Goal: Transaction & Acquisition: Book appointment/travel/reservation

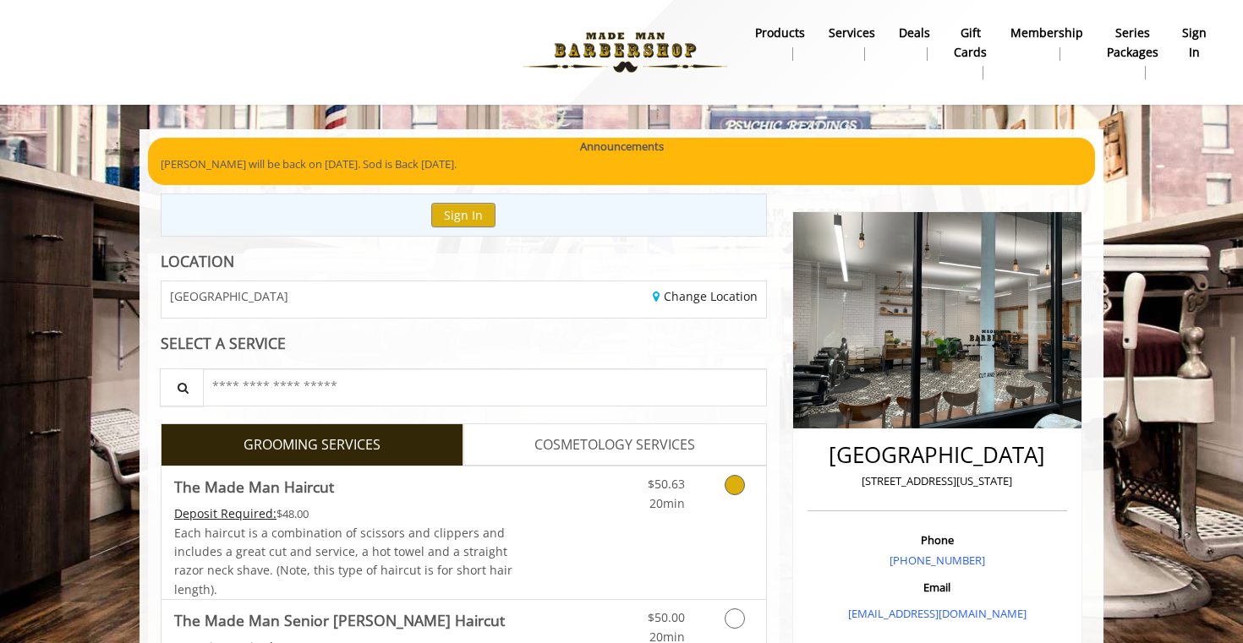
click at [738, 482] on icon "Grooming services" at bounding box center [735, 485] width 20 height 20
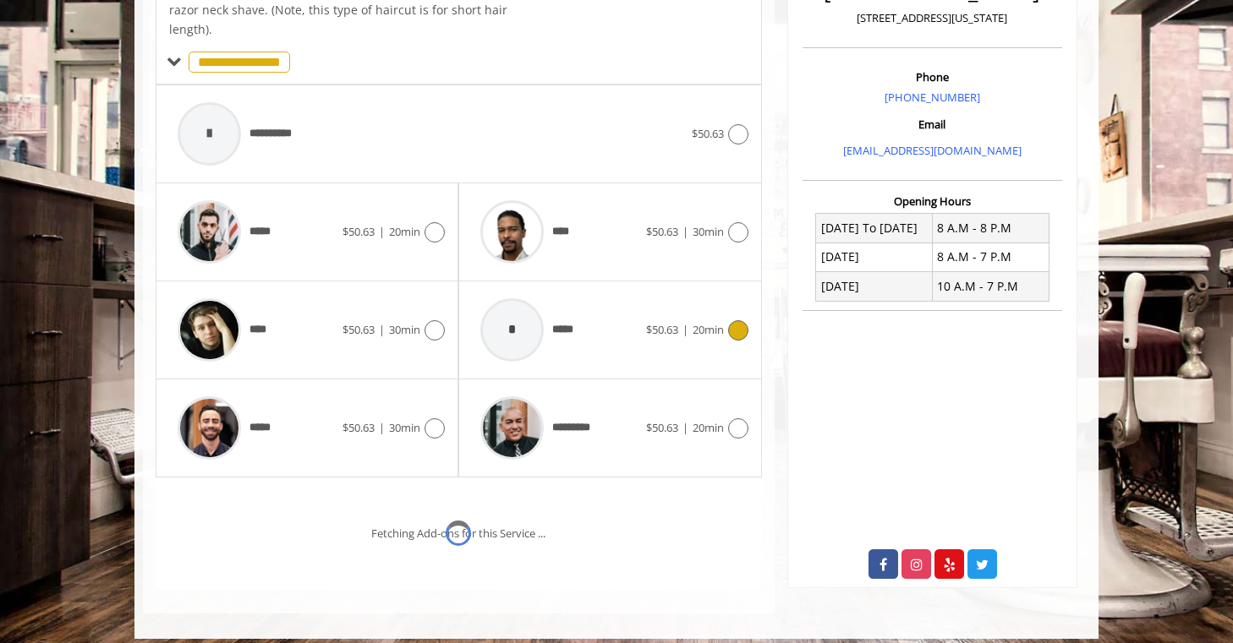
scroll to position [502, 0]
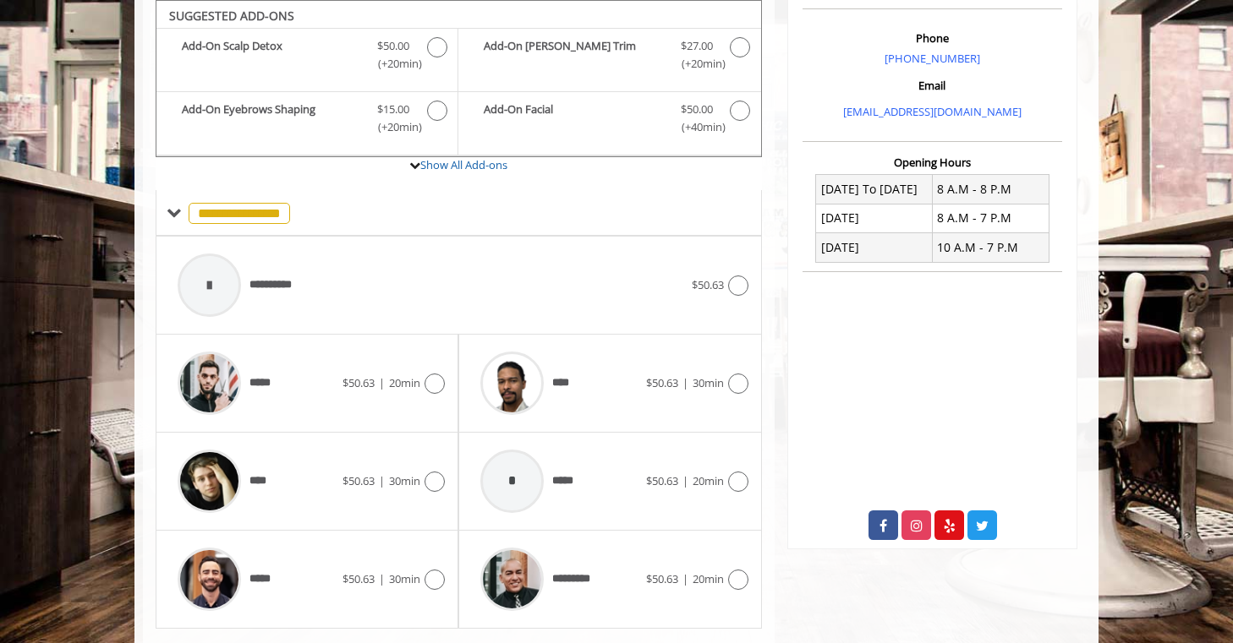
click at [450, 380] on div "***** $50.63 | 20min" at bounding box center [307, 384] width 303 height 98
click at [435, 381] on icon at bounding box center [434, 384] width 20 height 20
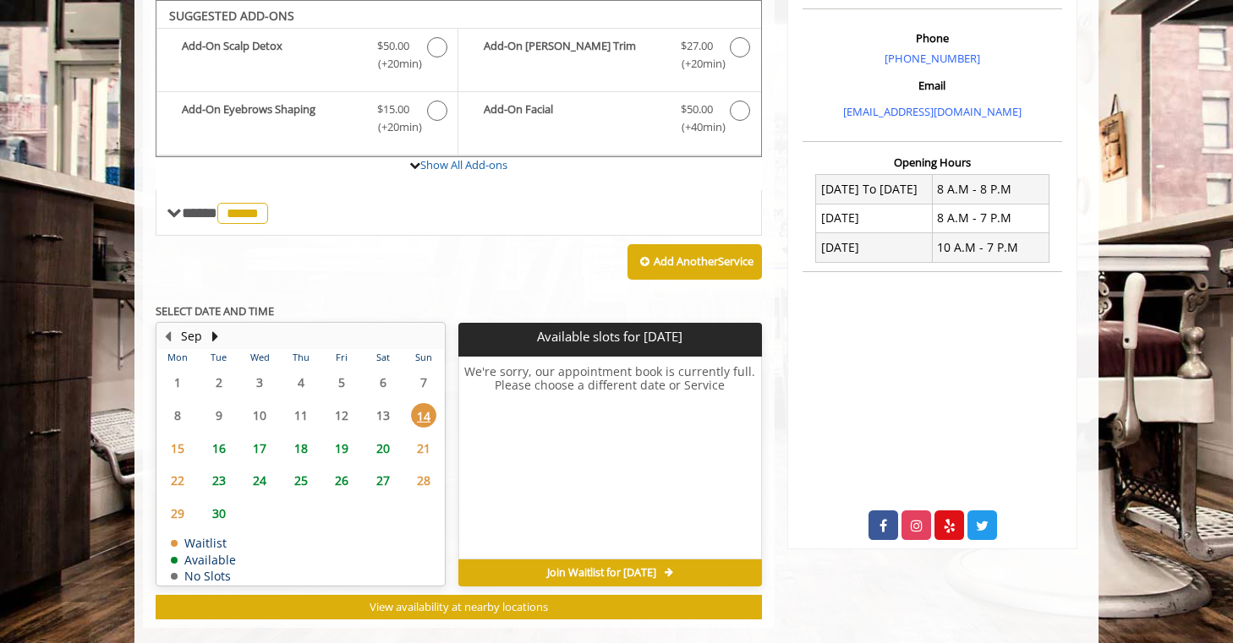
scroll to position [503, 0]
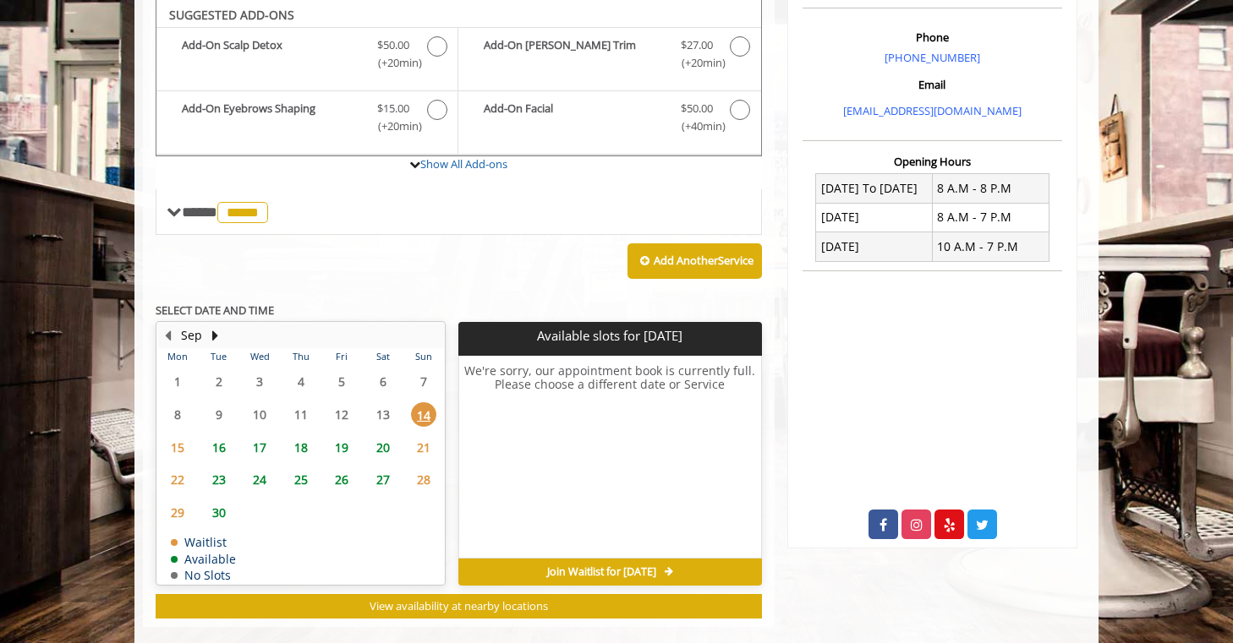
click at [219, 445] on span "16" at bounding box center [218, 447] width 25 height 25
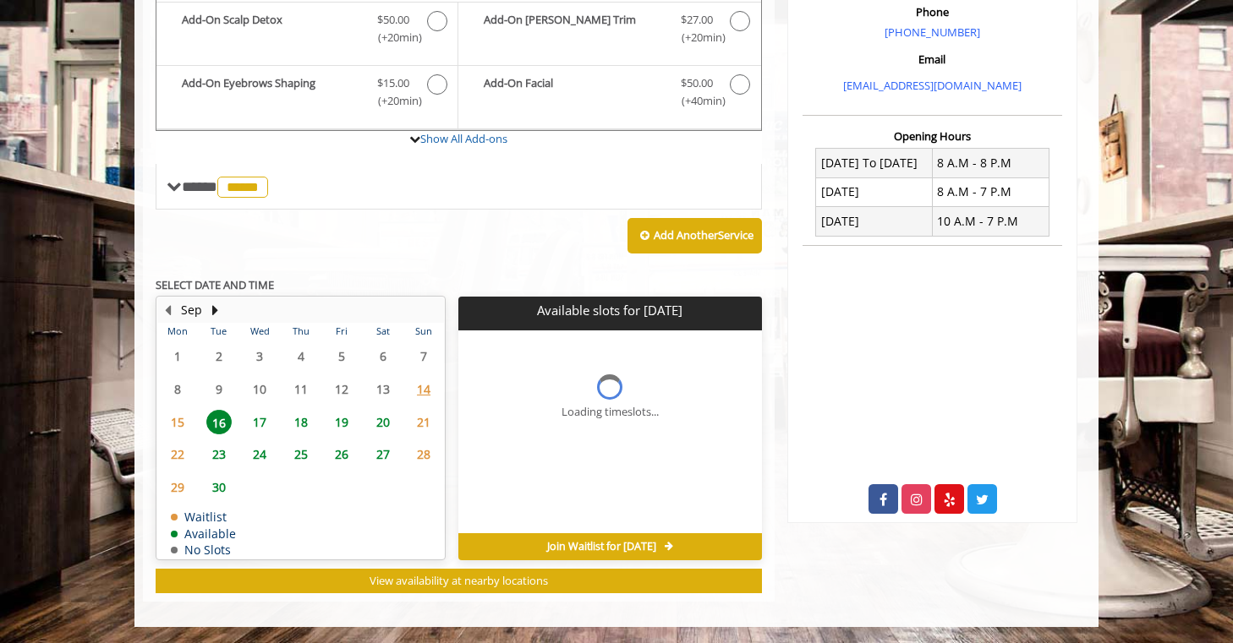
scroll to position [554, 0]
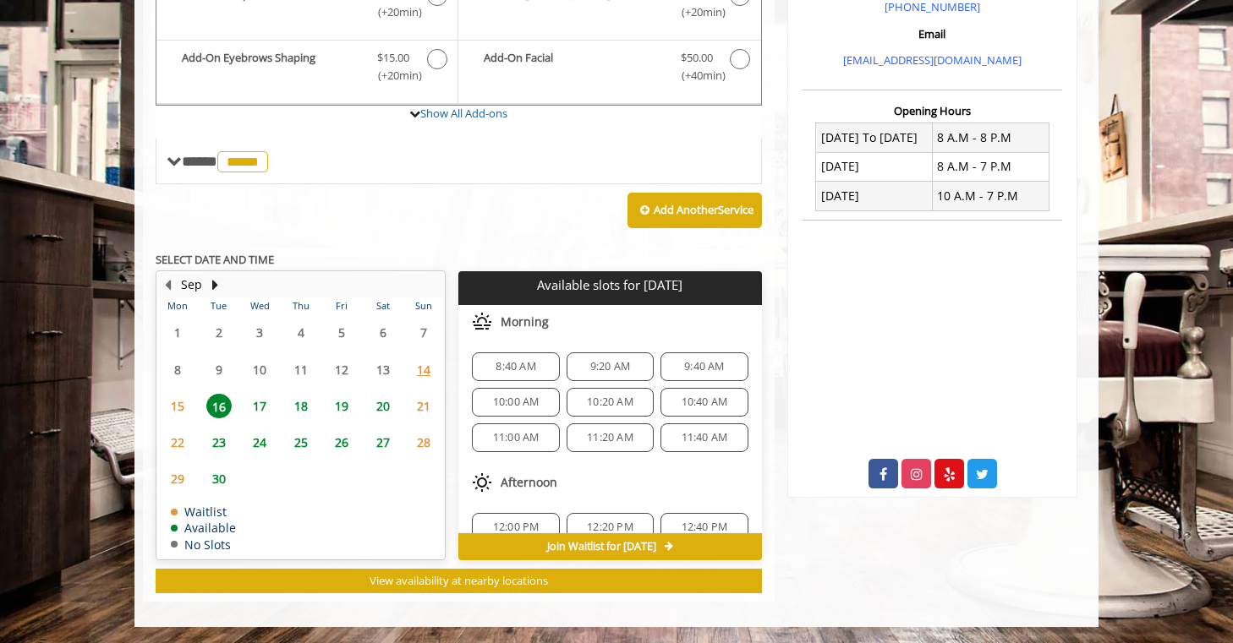
click at [262, 402] on span "17" at bounding box center [259, 406] width 25 height 25
click at [295, 408] on span "18" at bounding box center [300, 406] width 25 height 25
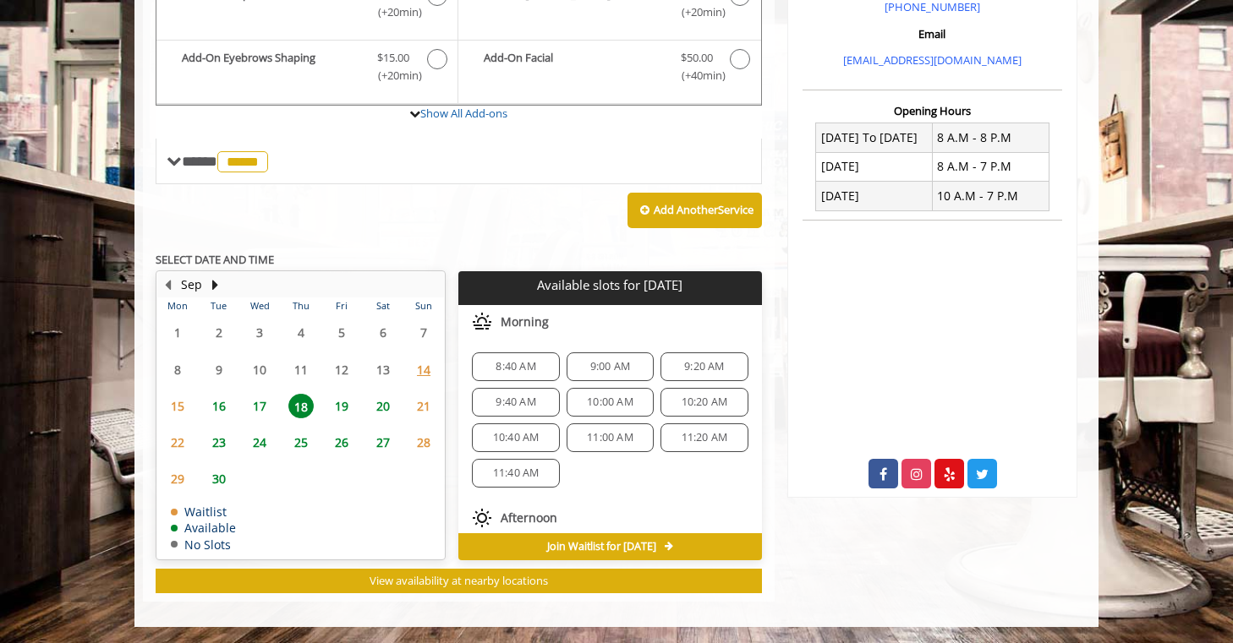
click at [257, 400] on span "17" at bounding box center [259, 406] width 25 height 25
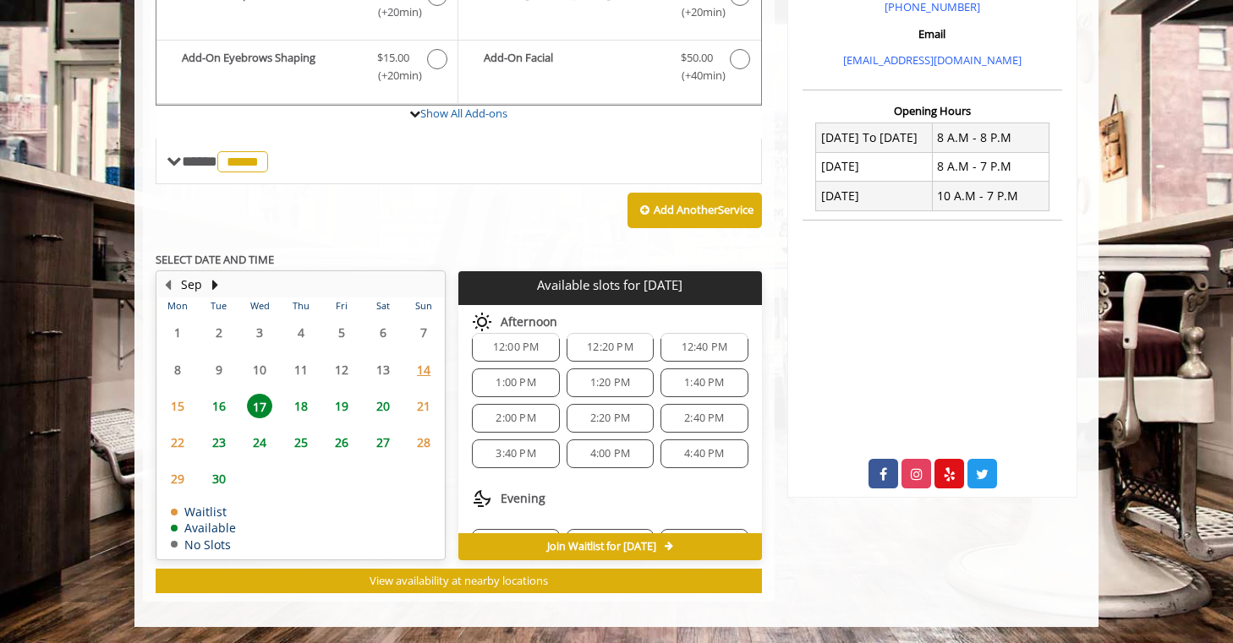
scroll to position [183, 0]
click at [298, 407] on span "18" at bounding box center [300, 406] width 25 height 25
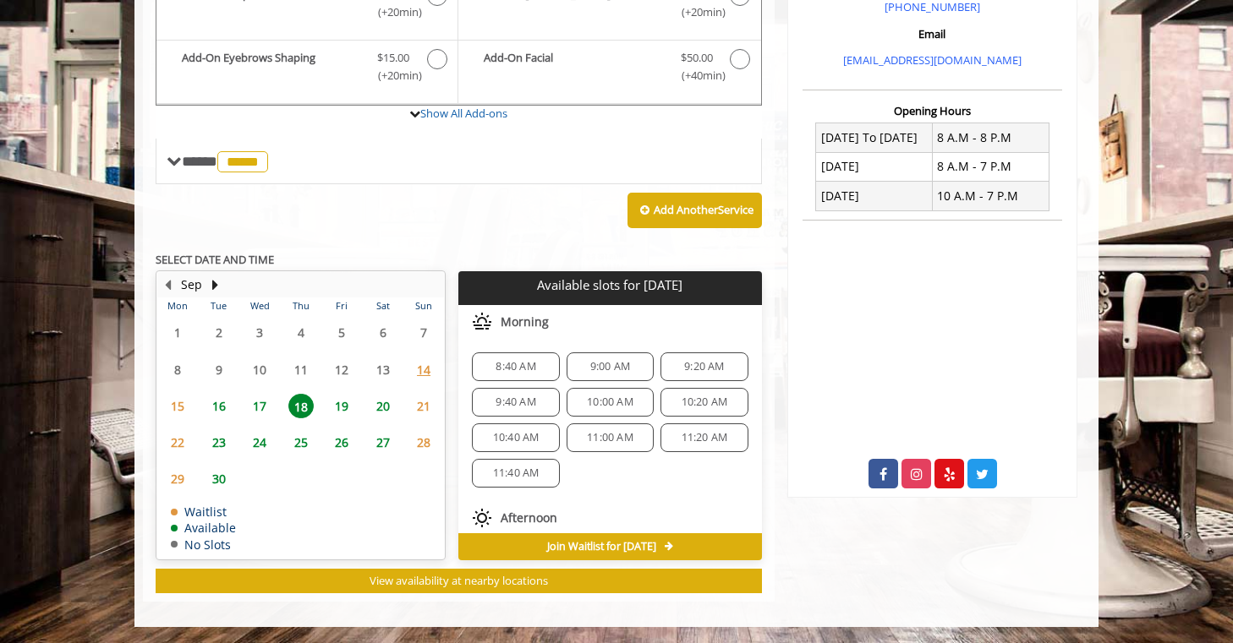
click at [258, 413] on span "17" at bounding box center [259, 406] width 25 height 25
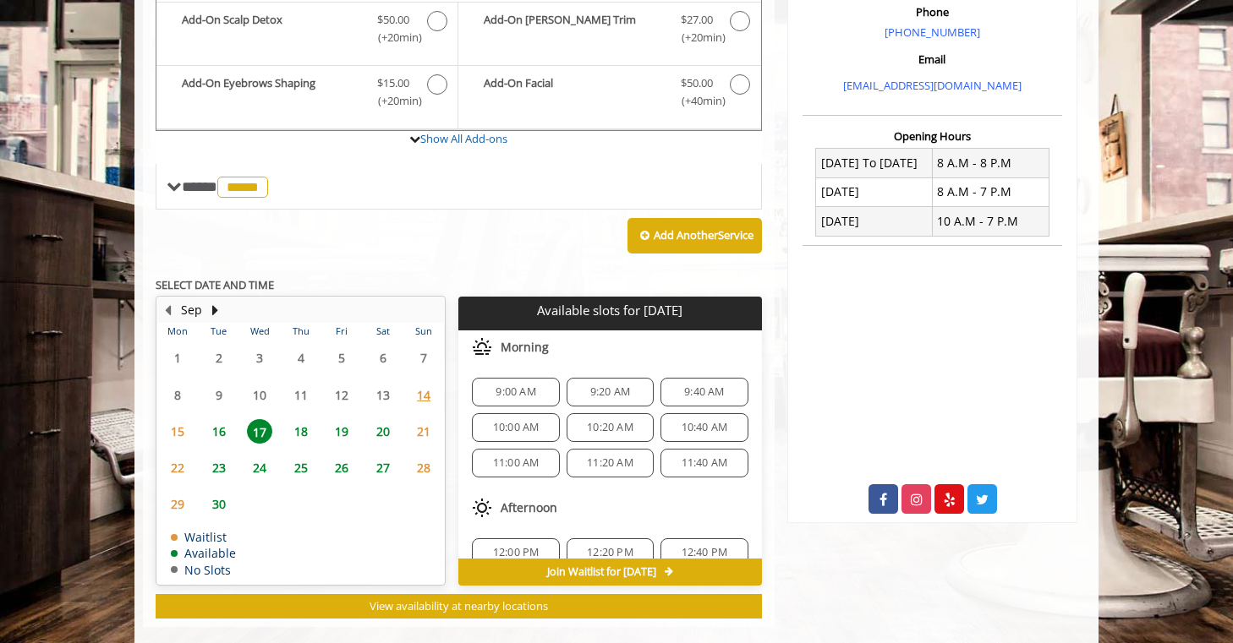
scroll to position [554, 0]
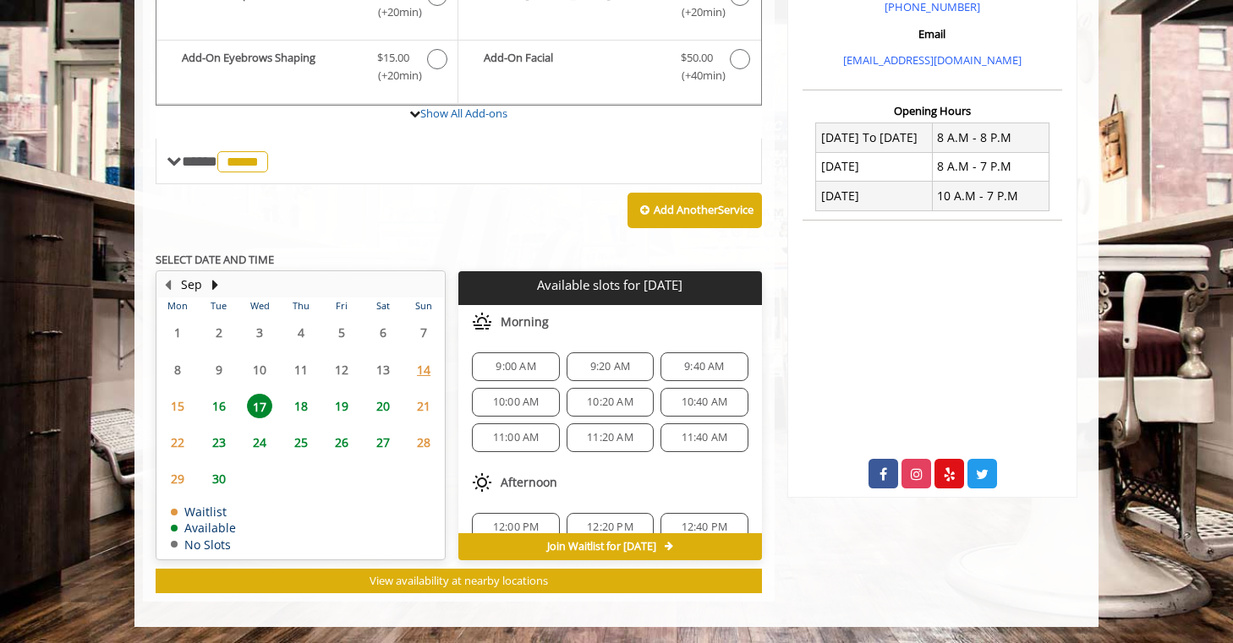
click at [299, 403] on span "18" at bounding box center [300, 406] width 25 height 25
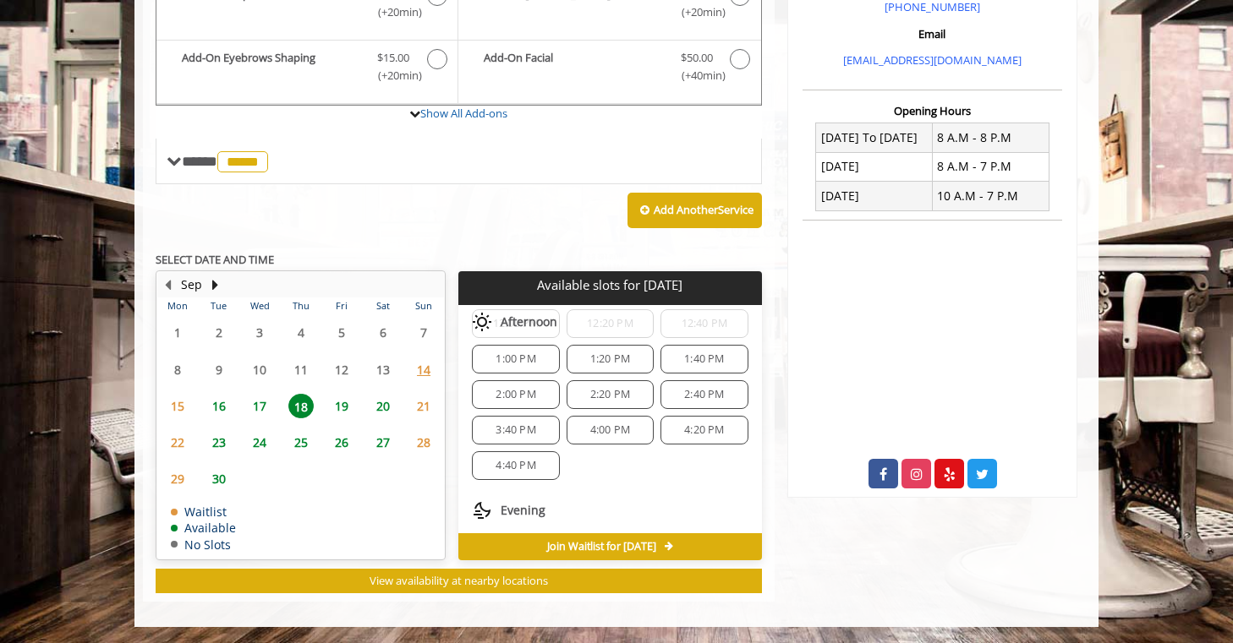
scroll to position [218, 0]
